Goal: Task Accomplishment & Management: Complete application form

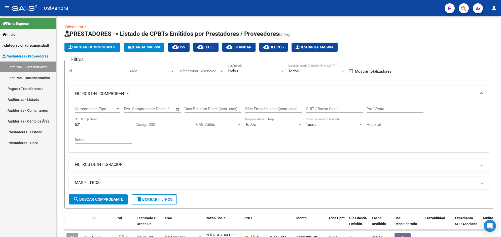
scroll to position [66, 0]
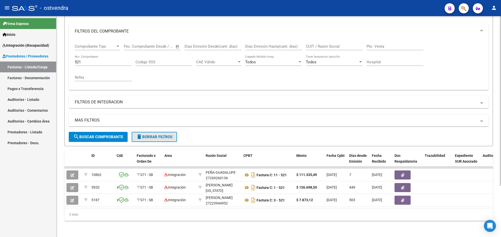
click at [149, 132] on button "delete Borrar Filtros" at bounding box center [154, 137] width 45 height 10
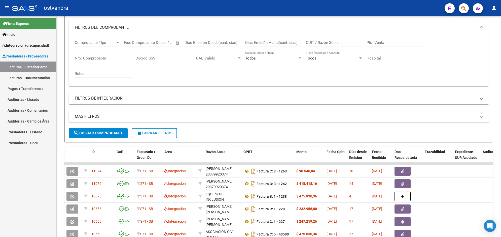
click at [28, 42] on link "Integración (discapacidad)" at bounding box center [28, 45] width 56 height 11
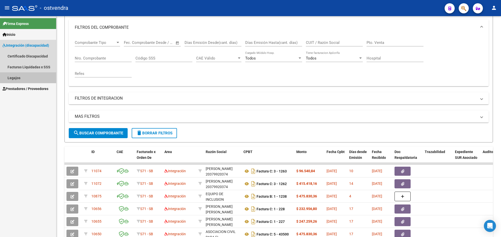
click at [23, 74] on link "Legajos" at bounding box center [28, 77] width 56 height 11
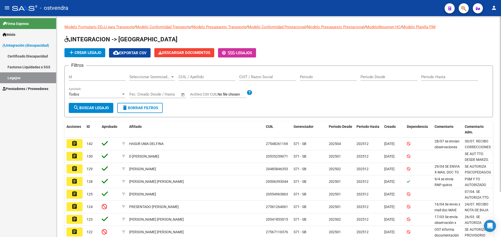
scroll to position [57, 0]
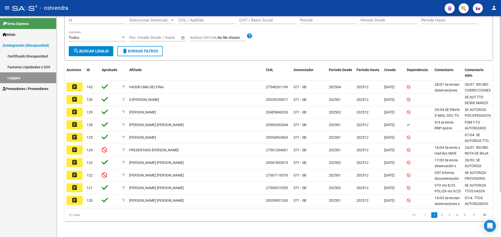
click at [501, 208] on html "menu - ostvendra person Firma Express Inicio Instructivos Contacto OS Integraci…" at bounding box center [250, 118] width 501 height 237
click at [443, 212] on link "2" at bounding box center [442, 215] width 6 height 6
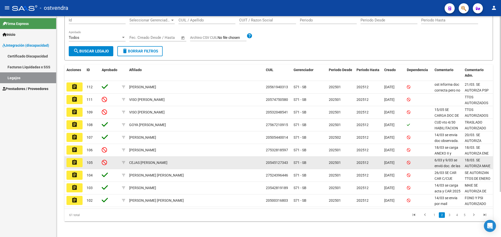
click at [76, 162] on mat-icon "assignment" at bounding box center [75, 162] width 6 height 6
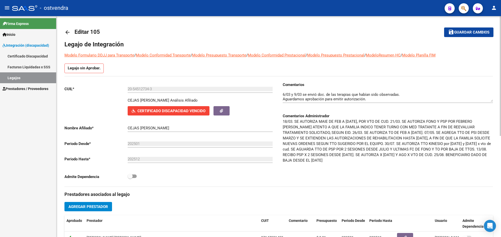
click at [48, 89] on span "Prestadores / Proveedores" at bounding box center [26, 89] width 46 height 6
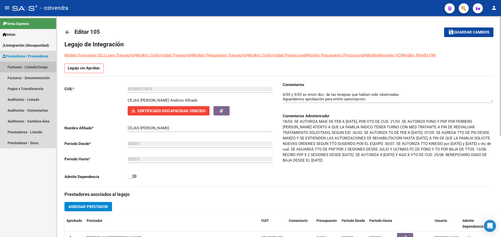
click at [43, 68] on link "Facturas - Listado/Carga" at bounding box center [28, 66] width 56 height 11
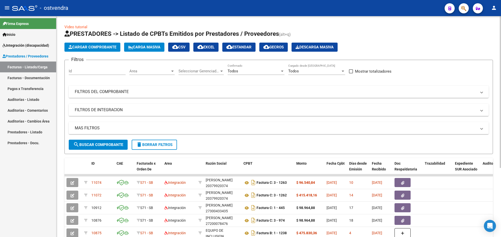
click at [94, 47] on span "Cargar Comprobante" at bounding box center [92, 47] width 48 height 5
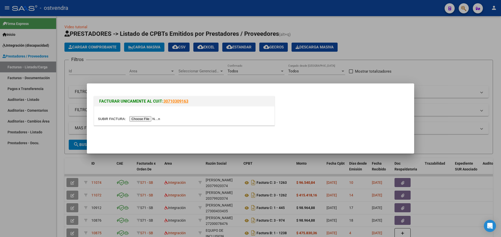
click at [138, 120] on input "file" at bounding box center [130, 118] width 64 height 5
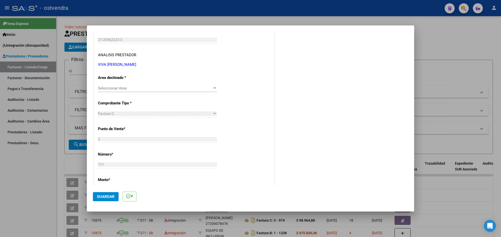
scroll to position [88, 0]
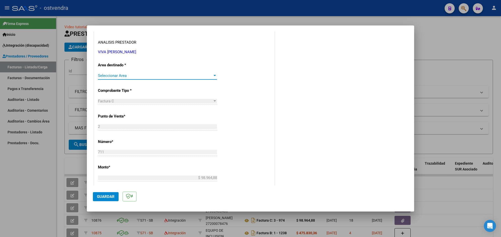
click at [213, 77] on div at bounding box center [215, 76] width 5 height 4
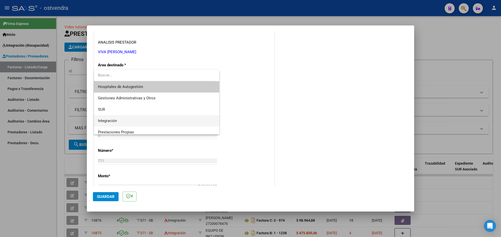
click at [191, 121] on span "Integración" at bounding box center [156, 120] width 117 height 11
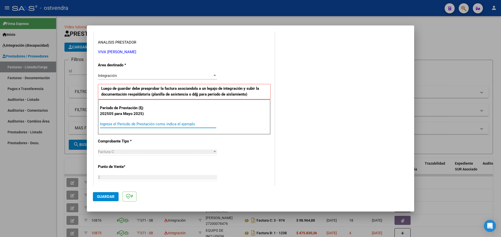
click at [177, 123] on input "Ingrese el Período de Prestación como indica el ejemplo" at bounding box center [158, 124] width 116 height 5
type input "202508"
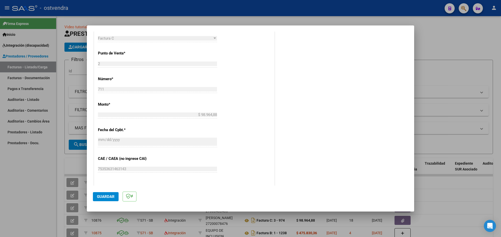
scroll to position [214, 0]
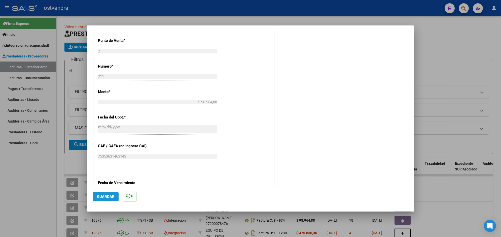
click at [113, 198] on span "Guardar" at bounding box center [106, 196] width 18 height 5
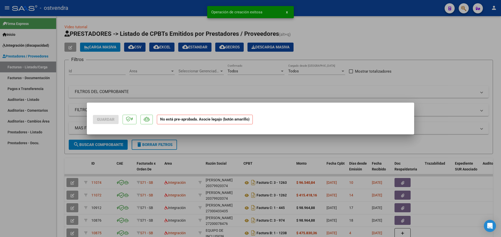
scroll to position [0, 0]
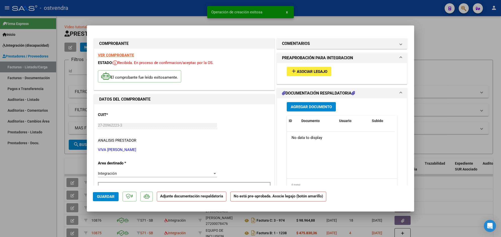
click at [312, 67] on button "add Asociar Legajo" at bounding box center [309, 71] width 45 height 9
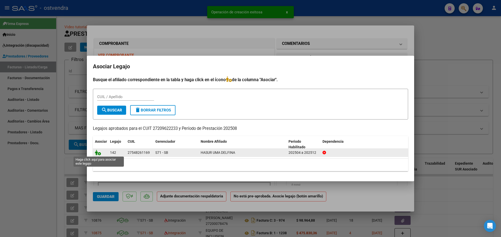
click at [99, 152] on icon at bounding box center [98, 153] width 6 height 6
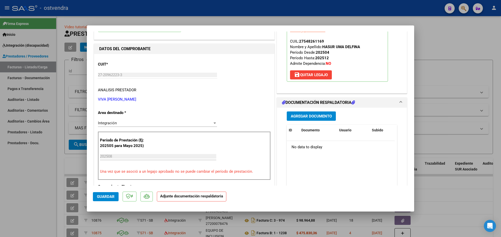
scroll to position [63, 0]
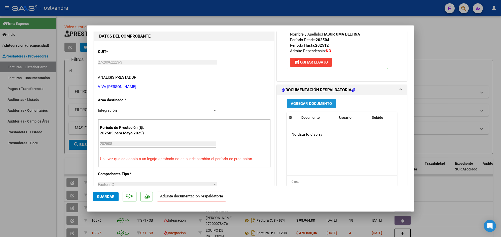
click at [326, 105] on span "Agregar Documento" at bounding box center [311, 103] width 41 height 5
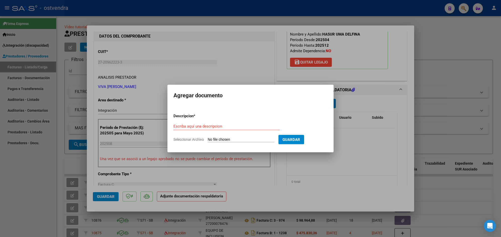
click at [232, 138] on input "Seleccionar Archivo" at bounding box center [241, 139] width 67 height 5
type input "C:\fakepath\ASISTENCIA C-2-711.pdf"
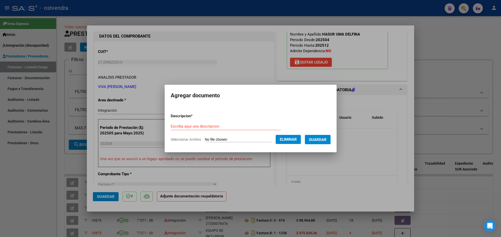
click at [229, 122] on form "Descripcion * Escriba aquí una descripcion Seleccionar Archivo Eliminar Guardar" at bounding box center [251, 127] width 160 height 37
click at [229, 125] on input "Escriba aquí una descripcion" at bounding box center [226, 126] width 110 height 5
type input "PLANILLA DE ASISTENCIA"
click at [322, 143] on button "Guardar" at bounding box center [318, 139] width 26 height 9
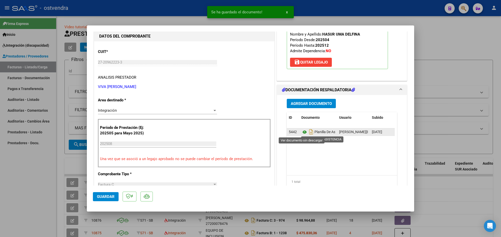
click at [301, 133] on icon at bounding box center [304, 132] width 7 height 6
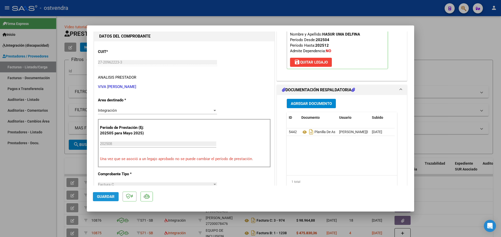
click at [102, 64] on mat-dialog-container "COMPROBANTE VER COMPROBANTE ESTADO: Recibida. En proceso de confirmacion/acepta…" at bounding box center [250, 118] width 327 height 186
